Goal: Find specific page/section: Find specific page/section

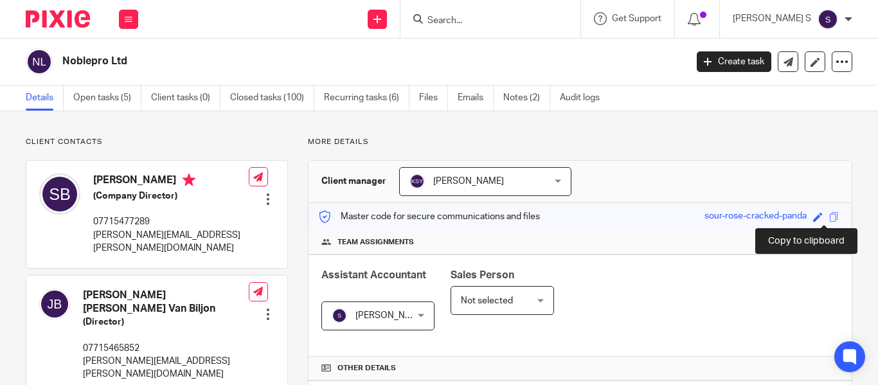
click at [829, 217] on span at bounding box center [834, 217] width 10 height 10
click at [477, 19] on input "Search" at bounding box center [484, 21] width 116 height 12
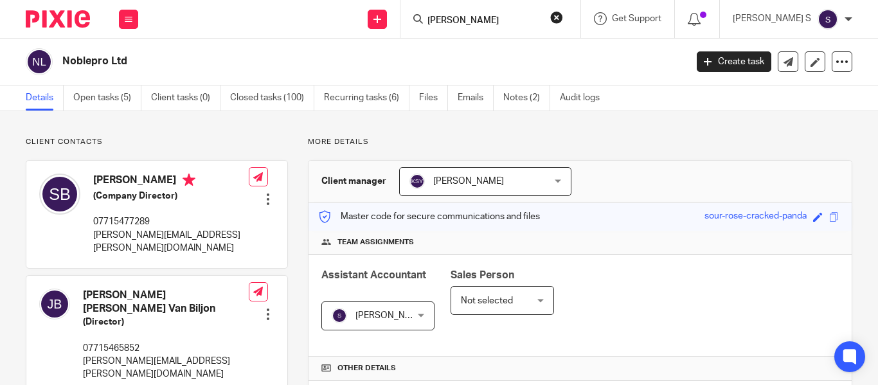
type input "[PERSON_NAME]"
click at [503, 14] on form "[PERSON_NAME]" at bounding box center [494, 19] width 137 height 16
click at [498, 20] on input "[PERSON_NAME]" at bounding box center [484, 21] width 116 height 12
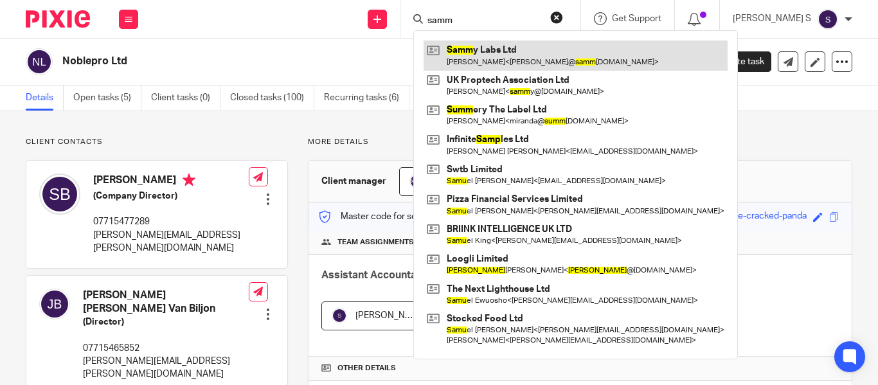
type input "samm"
click at [533, 58] on link at bounding box center [575, 55] width 304 height 30
